Goal: Task Accomplishment & Management: Use online tool/utility

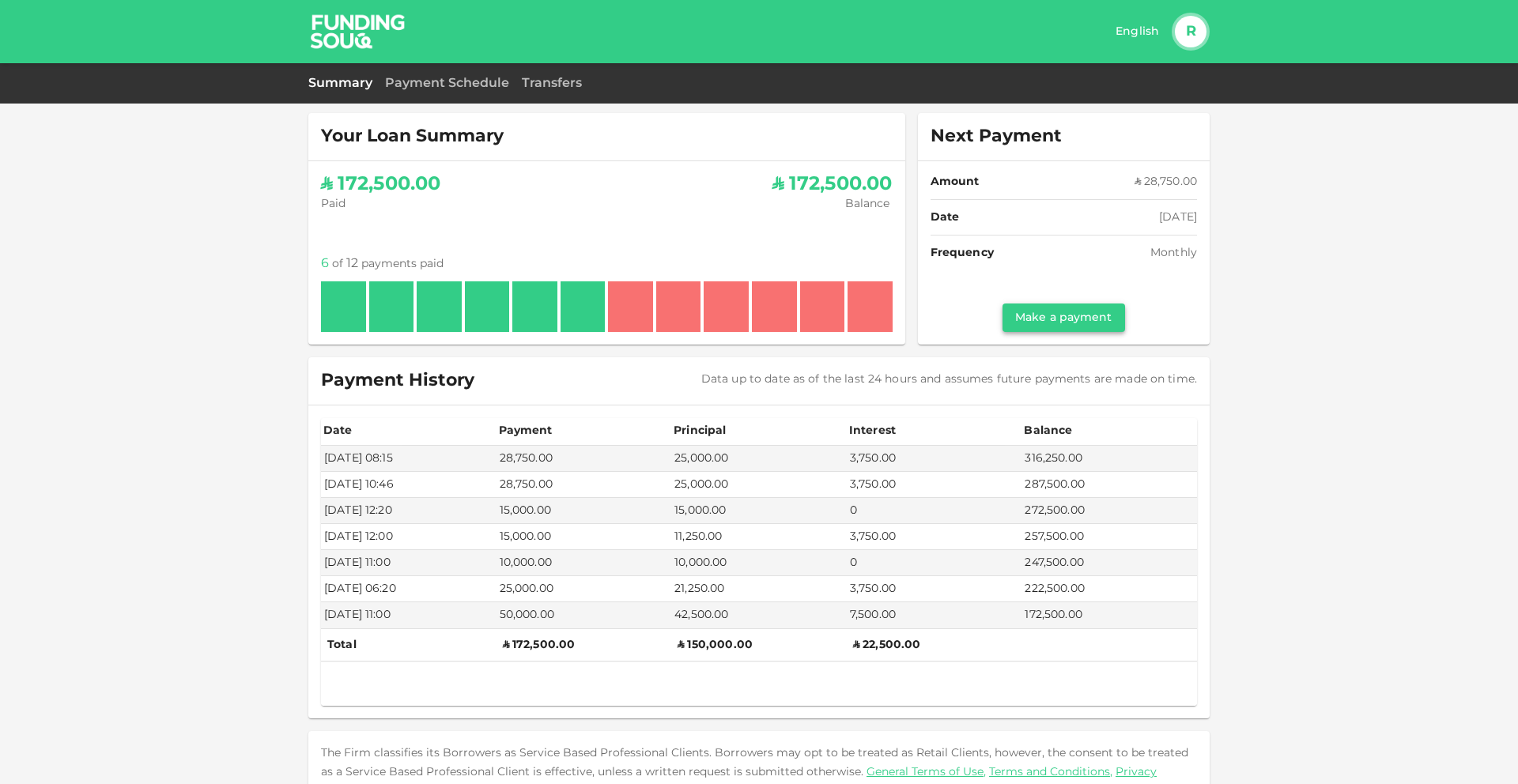
click at [1028, 318] on link "Make a payment" at bounding box center [1064, 317] width 122 height 29
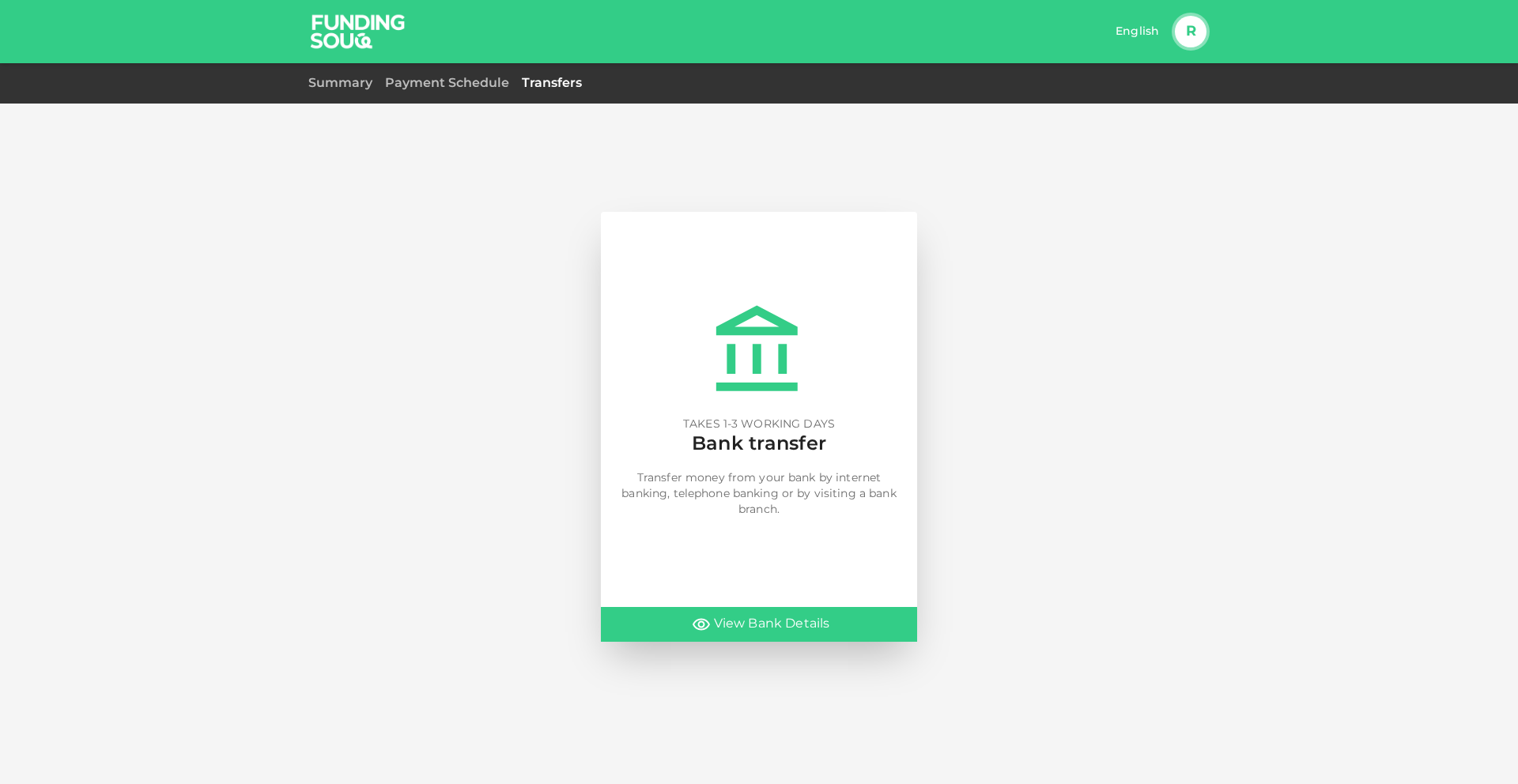
click at [732, 624] on span "View Bank Details" at bounding box center [772, 624] width 117 height 22
